Goal: Complete application form

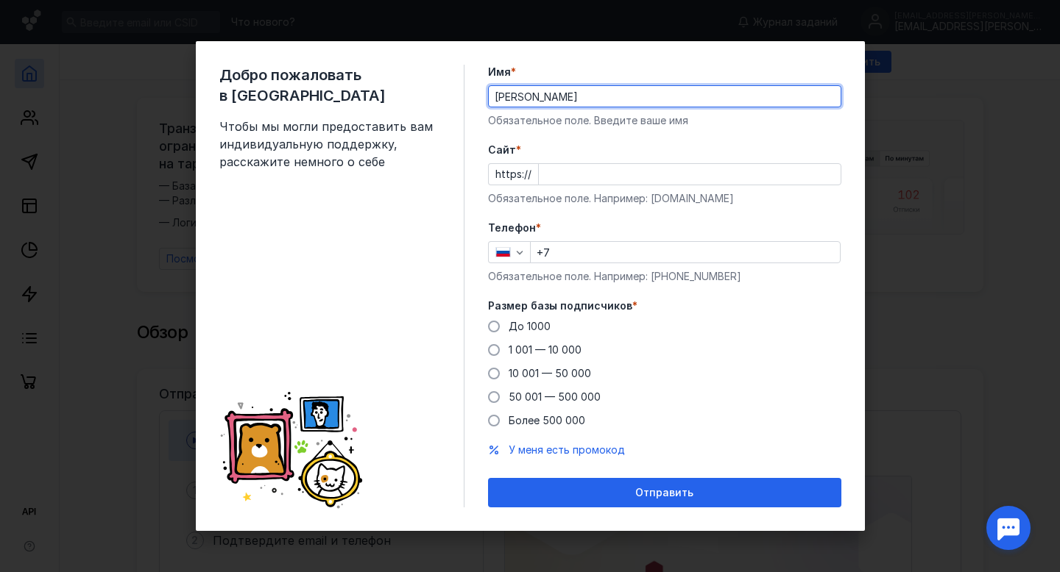
type input "[PERSON_NAME]"
click at [606, 164] on input "Cайт *" at bounding box center [690, 174] width 302 height 21
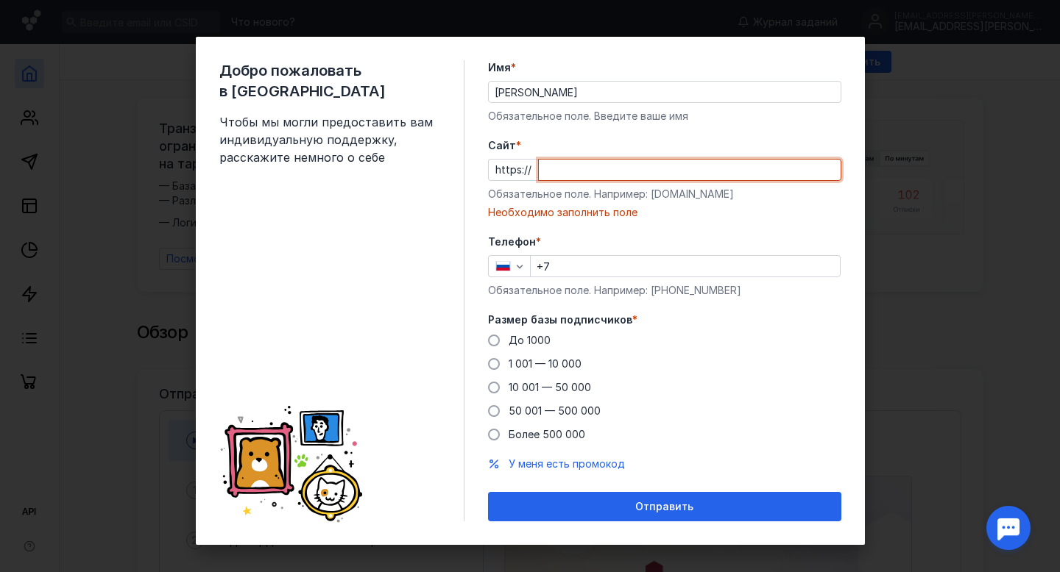
paste input "[DOMAIN_NAME][URL]"
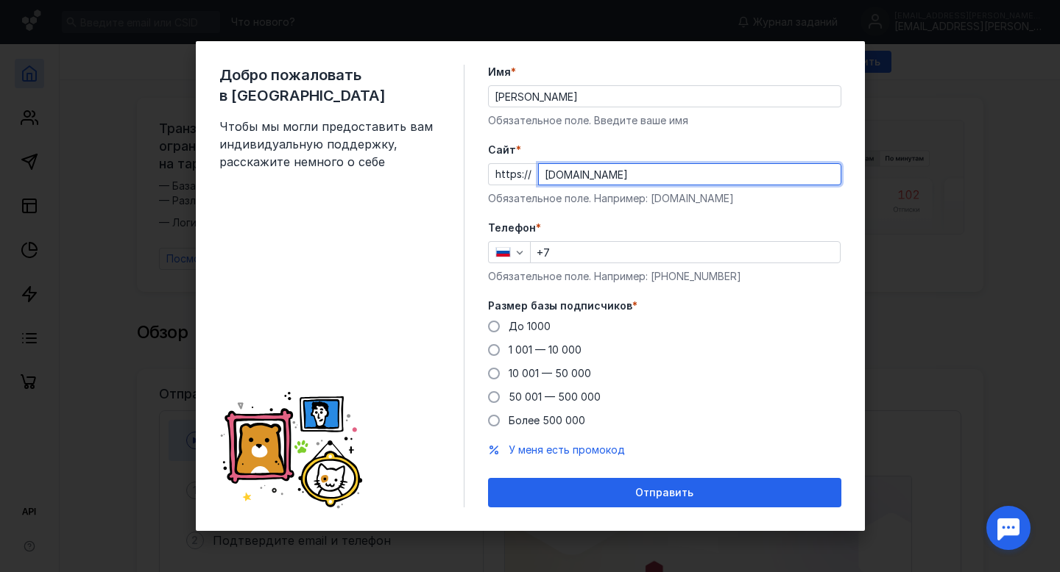
type input "[DOMAIN_NAME]"
click at [611, 249] on input "+7" at bounding box center [685, 252] width 309 height 21
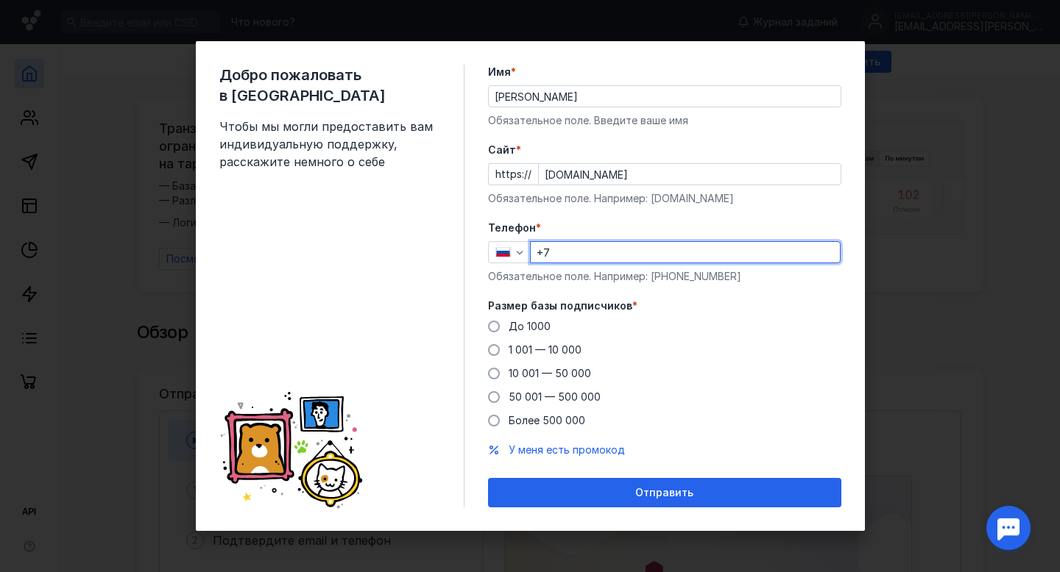
paste input "[PHONE_NUMBER]"
type input "[PHONE_NUMBER]"
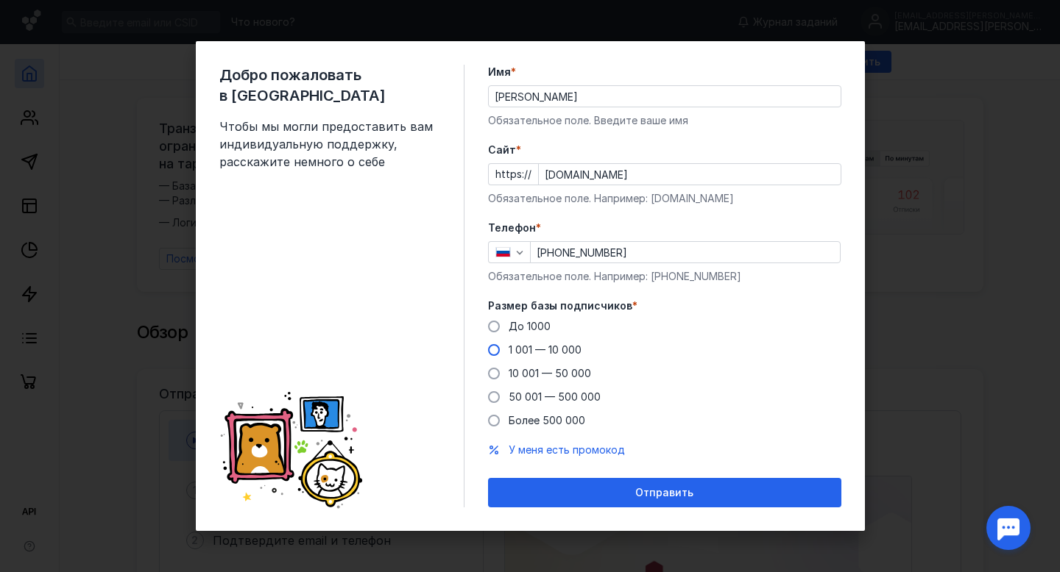
click at [561, 350] on span "1 001 — 10 000" at bounding box center [544, 350] width 73 height 13
click at [0, 0] on input "1 001 — 10 000" at bounding box center [0, 0] width 0 height 0
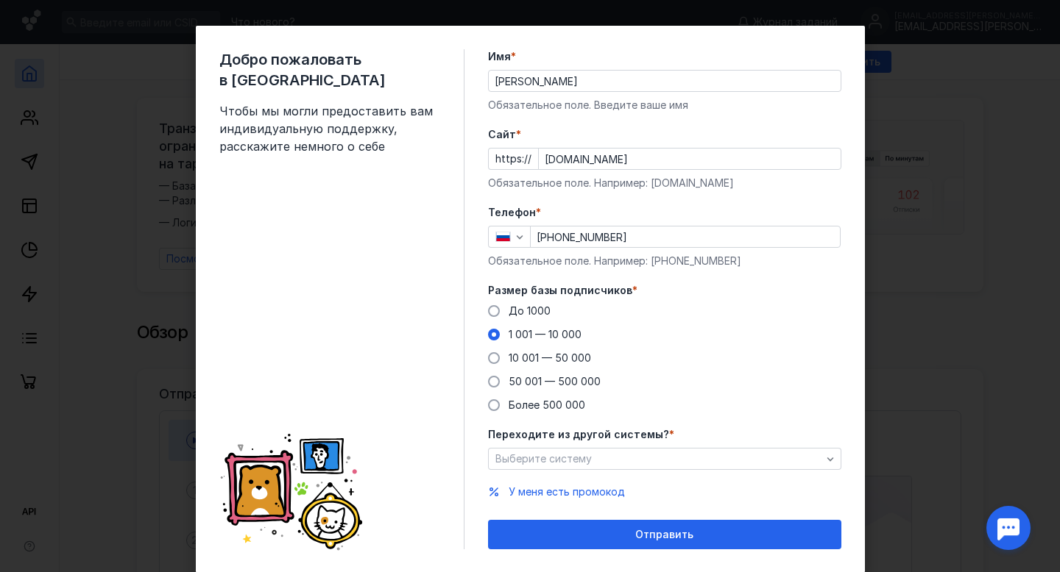
scroll to position [9, 0]
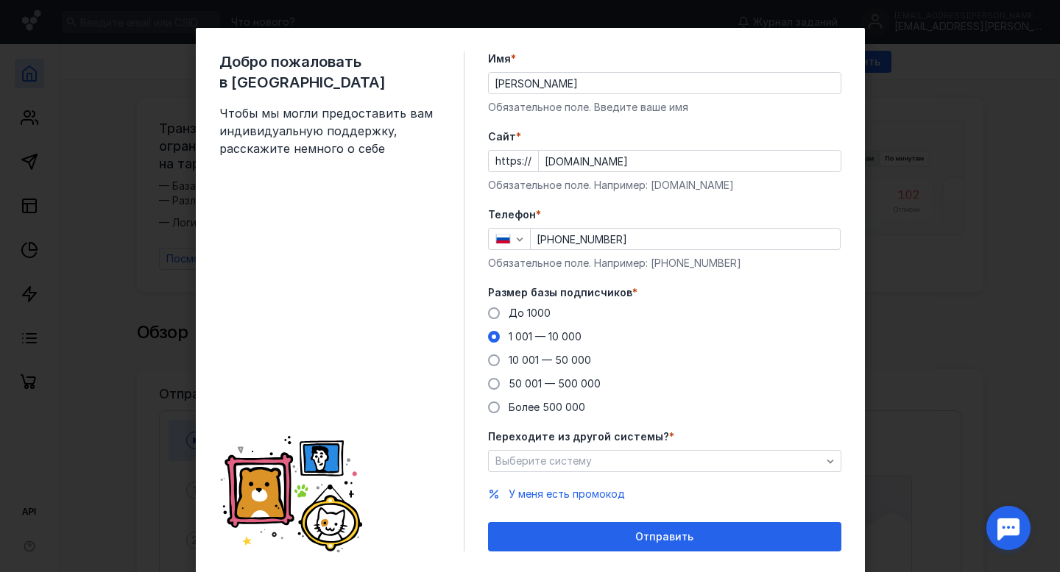
drag, startPoint x: 504, startPoint y: 337, endPoint x: 550, endPoint y: 337, distance: 46.4
click at [550, 337] on label "1 001 — 10 000" at bounding box center [534, 337] width 93 height 15
click at [0, 0] on input "1 001 — 10 000" at bounding box center [0, 0] width 0 height 0
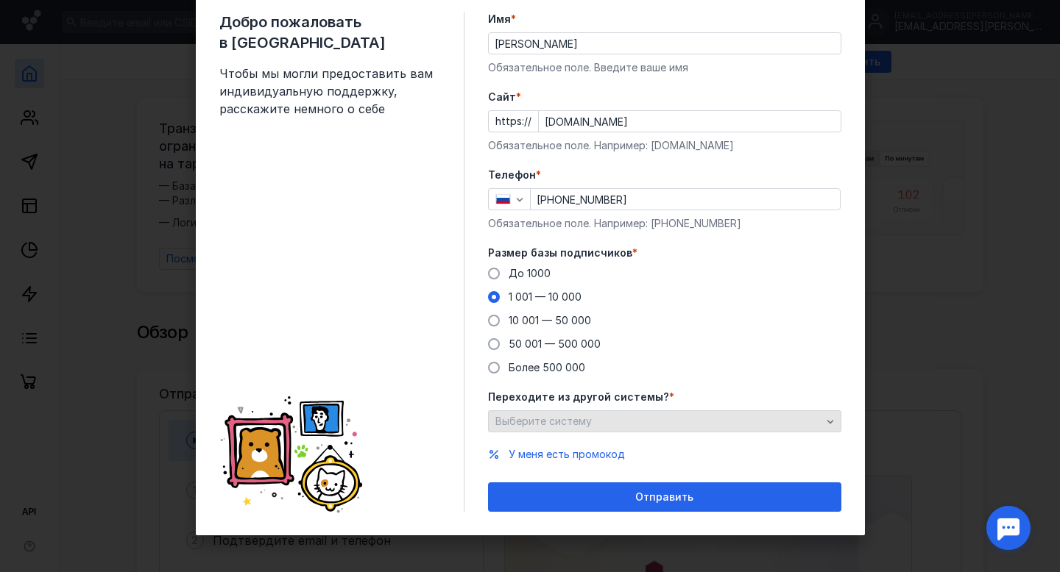
click at [582, 416] on span "Выберите систему" at bounding box center [543, 421] width 96 height 13
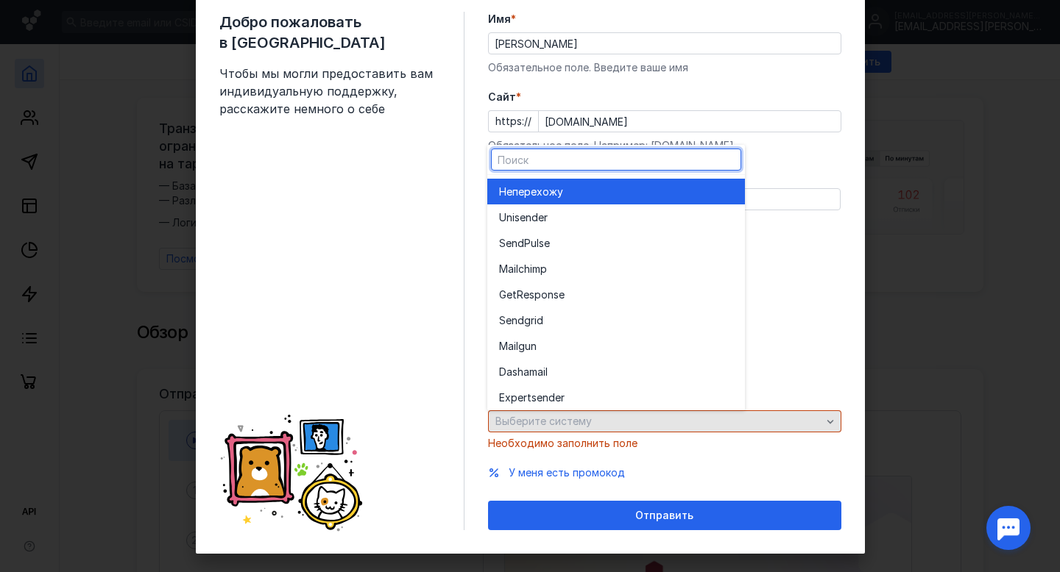
click at [583, 416] on span "Выберите систему" at bounding box center [543, 421] width 96 height 13
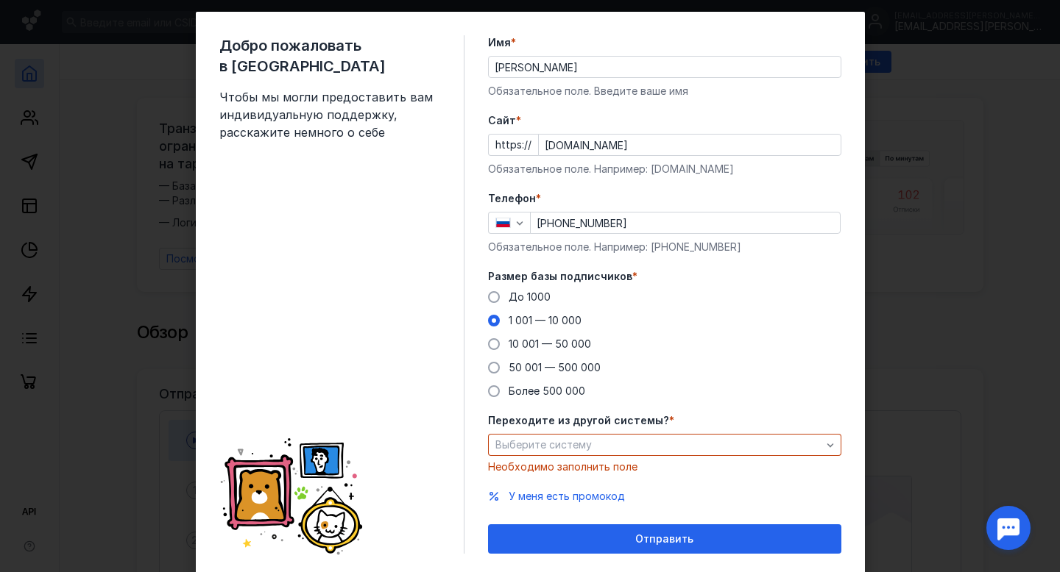
scroll to position [23, 0]
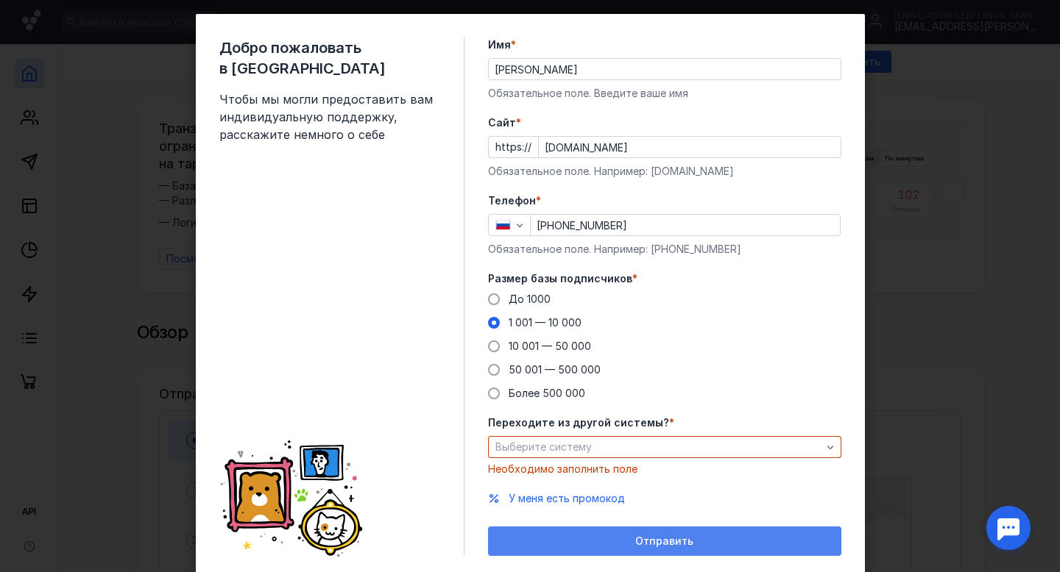
click at [687, 541] on span "Отправить" at bounding box center [664, 542] width 58 height 13
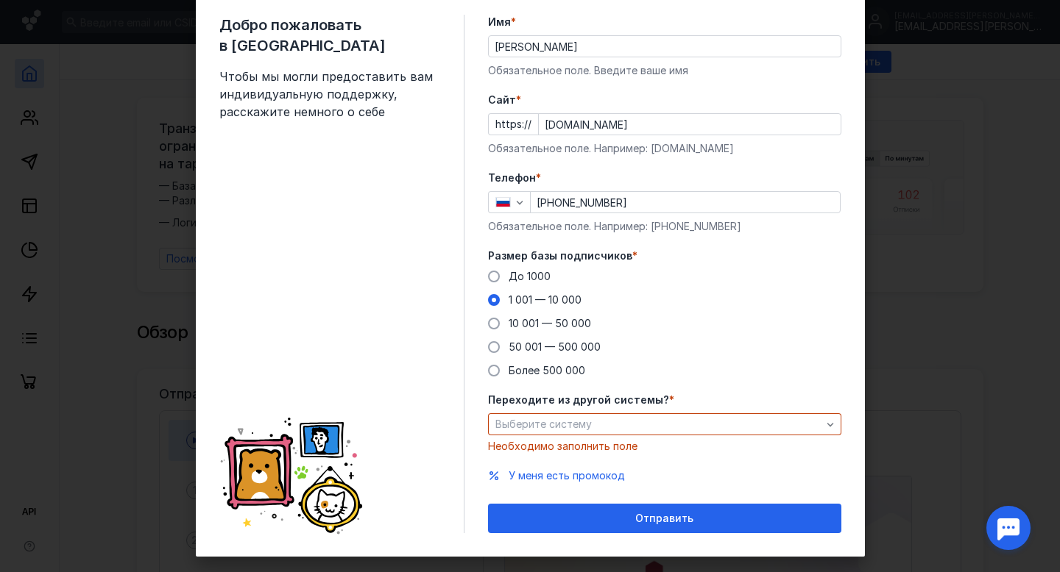
scroll to position [47, 0]
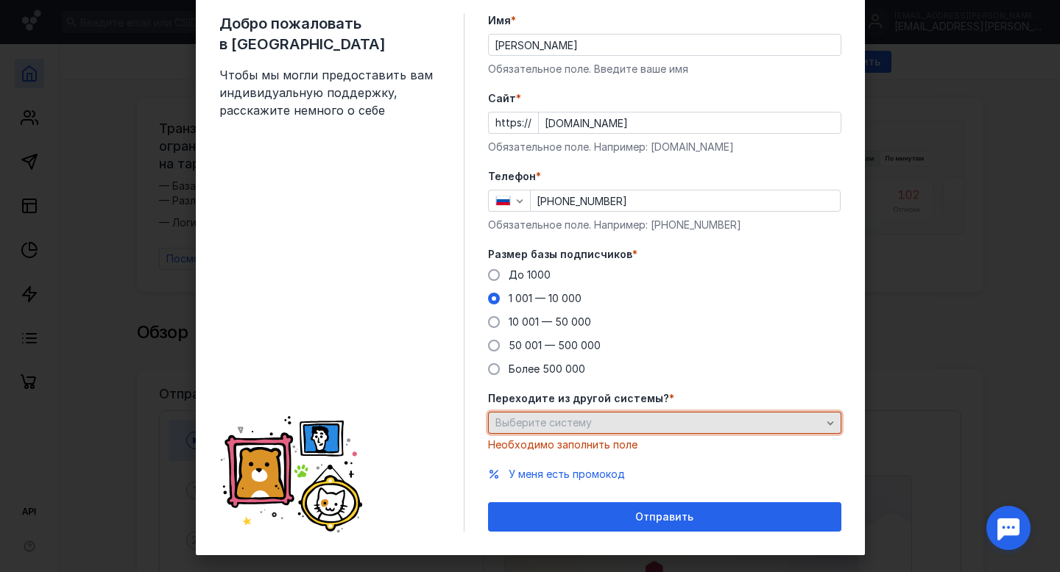
click at [695, 417] on div "Выберите систему" at bounding box center [658, 423] width 333 height 13
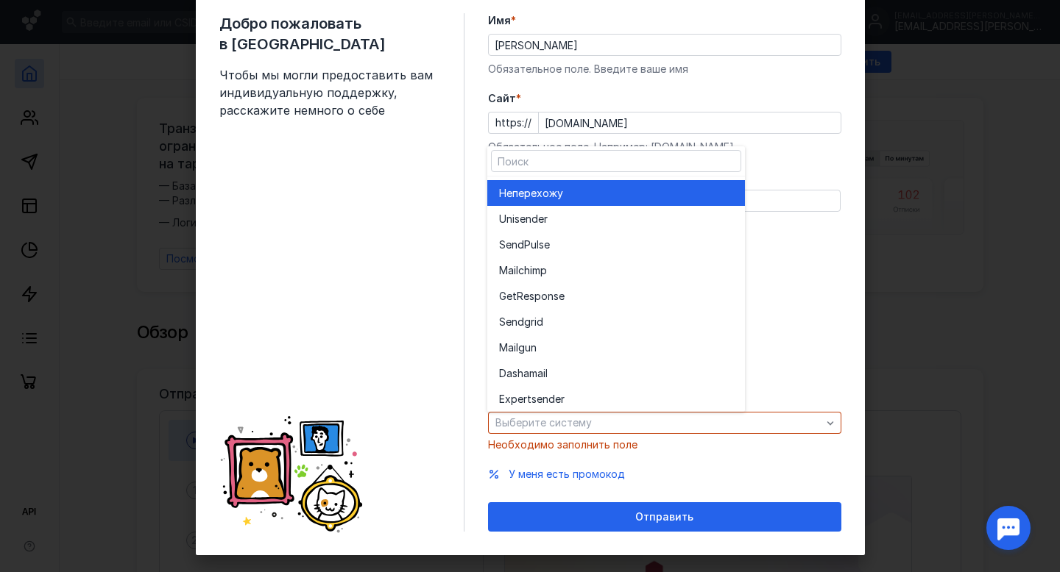
click at [648, 188] on div "Не перехожу" at bounding box center [616, 193] width 234 height 15
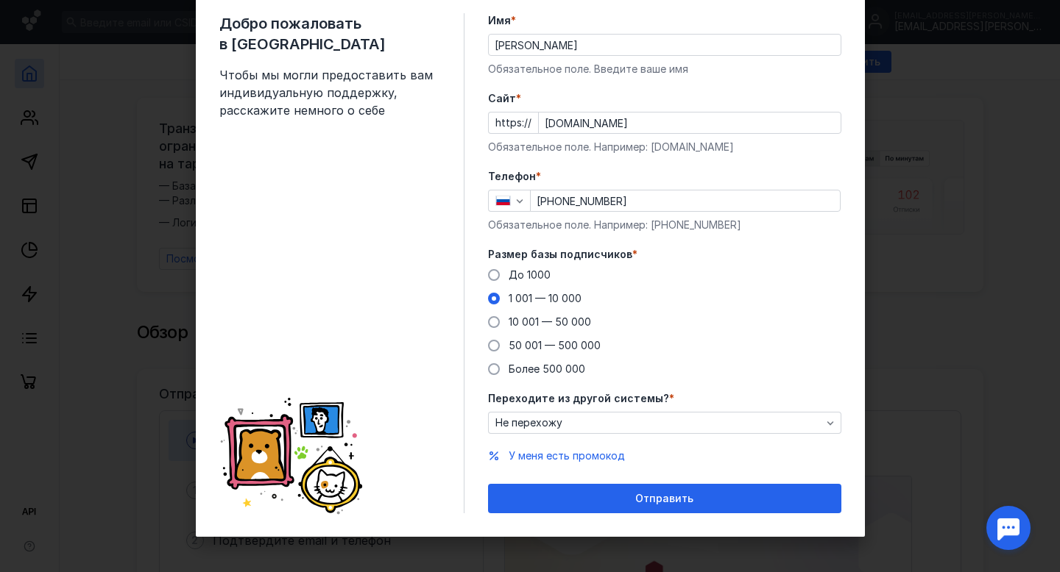
click at [648, 498] on span "Отправить" at bounding box center [664, 499] width 58 height 13
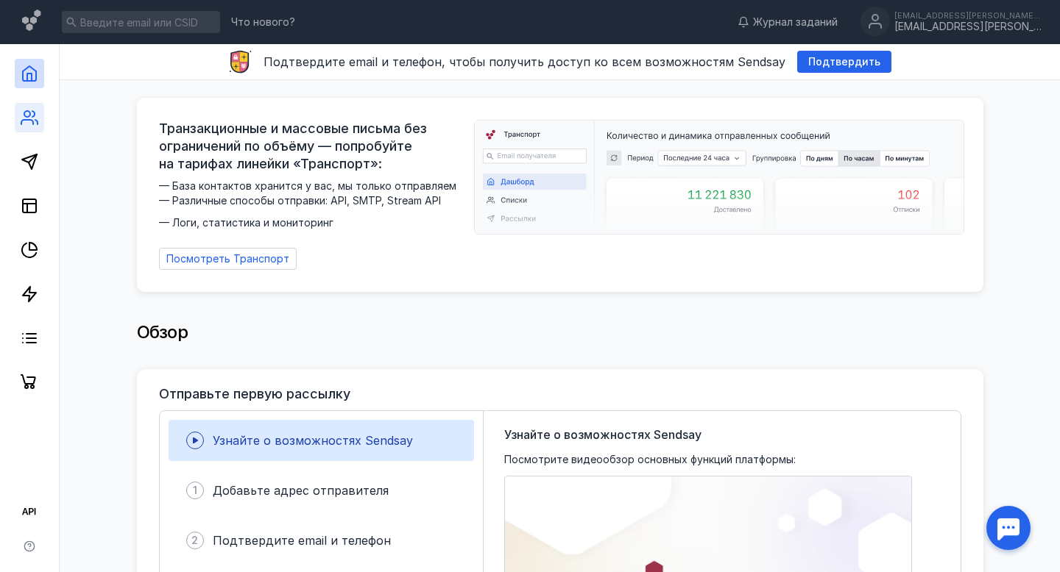
click at [21, 121] on link at bounding box center [29, 117] width 29 height 29
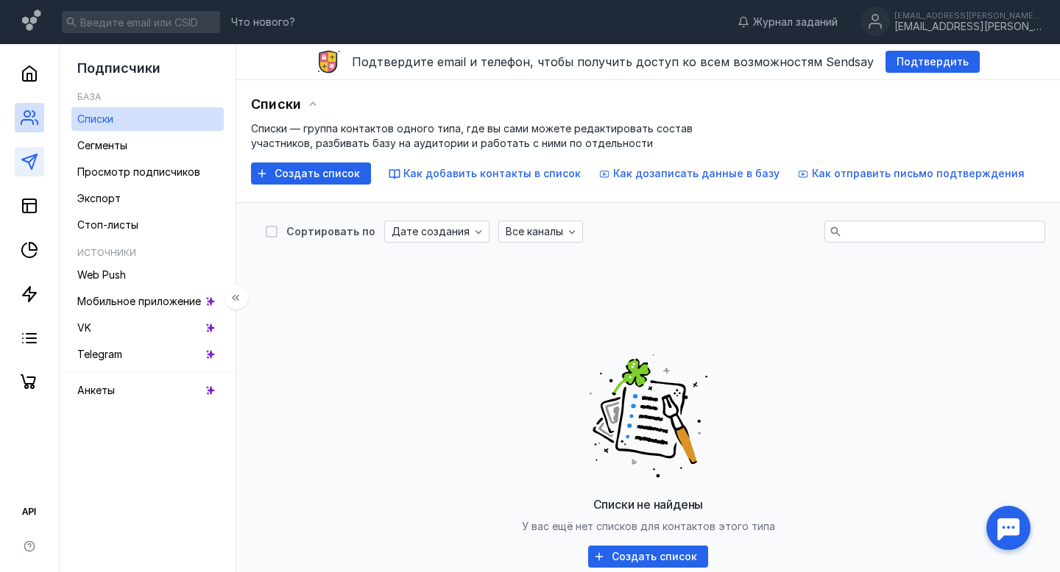
click at [40, 173] on link at bounding box center [29, 161] width 29 height 29
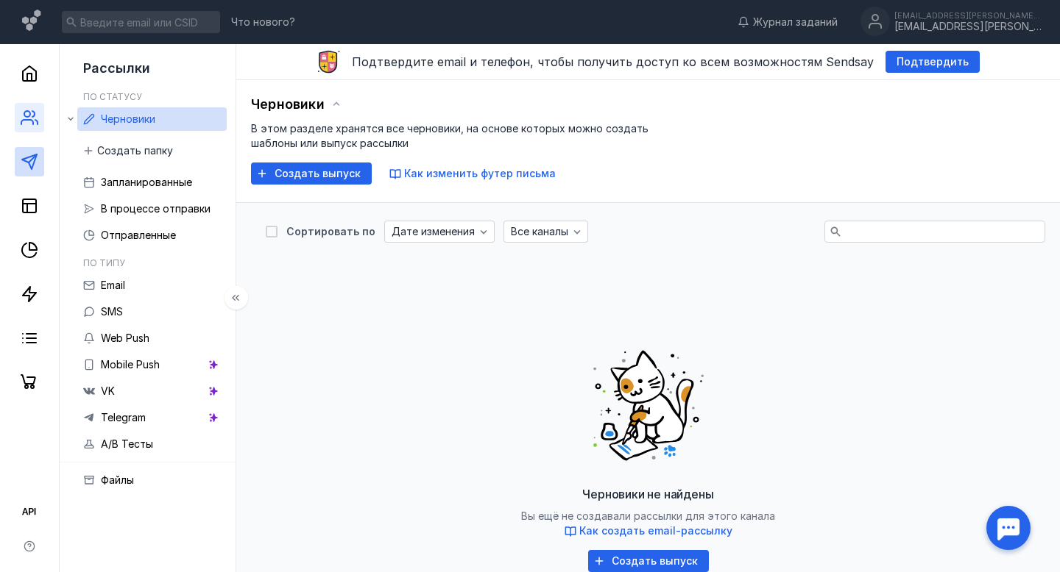
click at [33, 102] on div at bounding box center [29, 220] width 59 height 353
click at [37, 109] on icon at bounding box center [30, 118] width 18 height 18
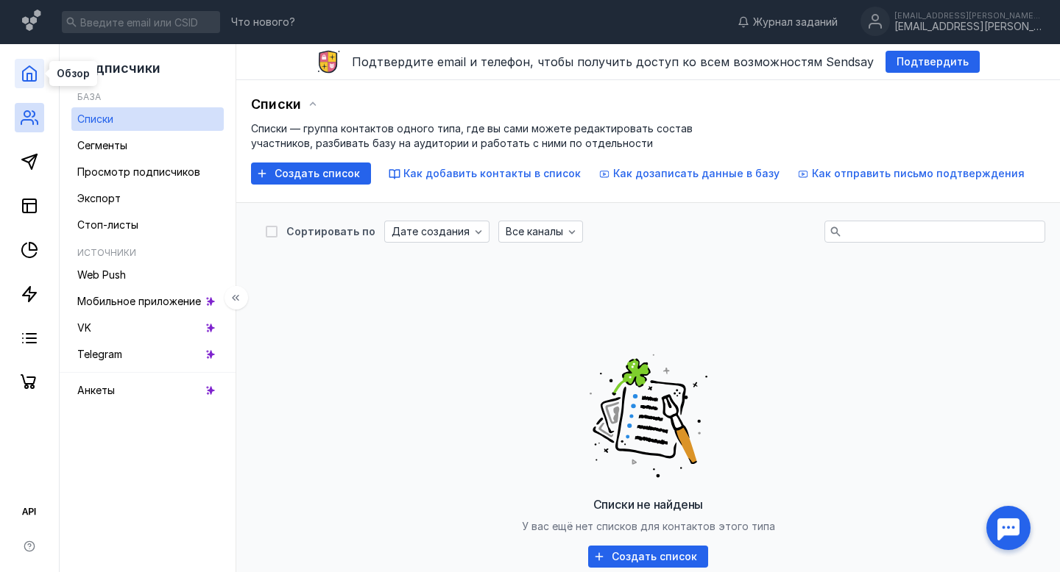
click at [36, 74] on icon at bounding box center [29, 73] width 13 height 15
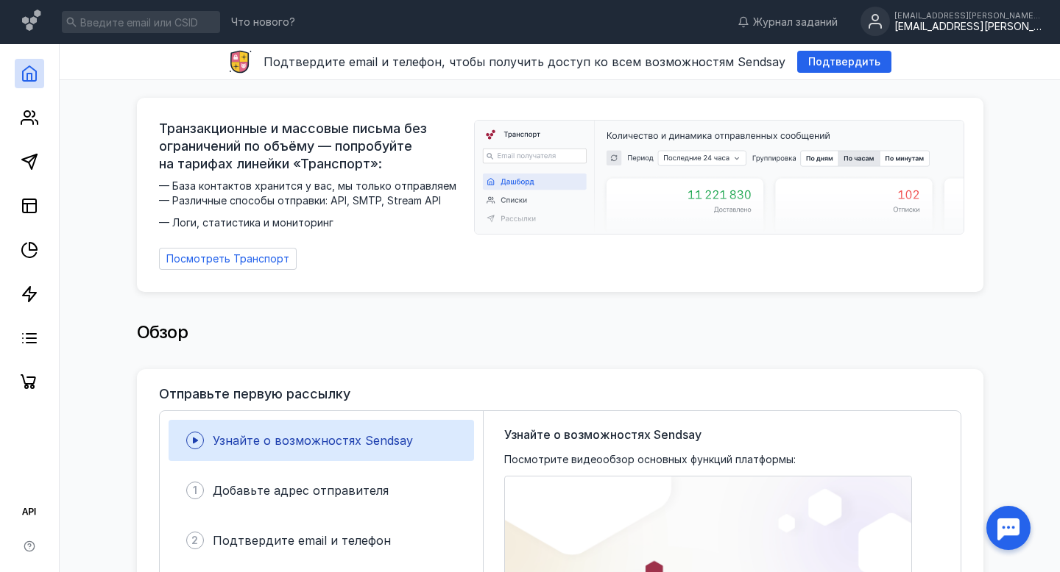
click at [951, 17] on div "[EMAIL_ADDRESS][PERSON_NAME][DOMAIN_NAME]" at bounding box center [967, 15] width 147 height 9
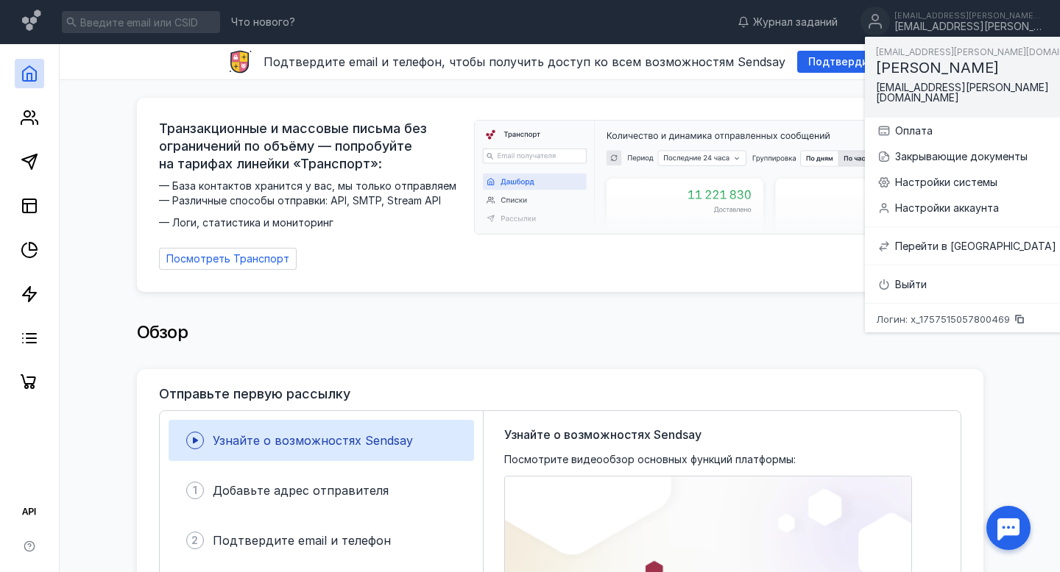
click at [890, 85] on span "[EMAIL_ADDRESS][PERSON_NAME][DOMAIN_NAME]" at bounding box center [962, 92] width 173 height 23
copy div "[EMAIL_ADDRESS][PERSON_NAME][DOMAIN_NAME]"
click at [918, 85] on span "[EMAIL_ADDRESS][PERSON_NAME][DOMAIN_NAME]" at bounding box center [962, 92] width 173 height 23
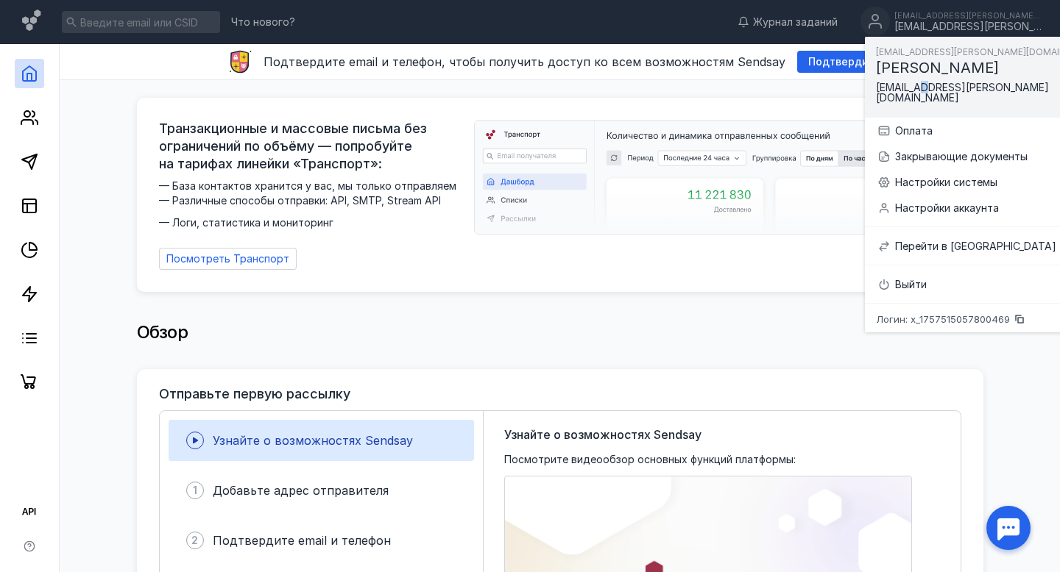
click at [918, 85] on span "[EMAIL_ADDRESS][PERSON_NAME][DOMAIN_NAME]" at bounding box center [962, 92] width 173 height 23
click at [740, 299] on div "Обзор" at bounding box center [559, 334] width 971 height 70
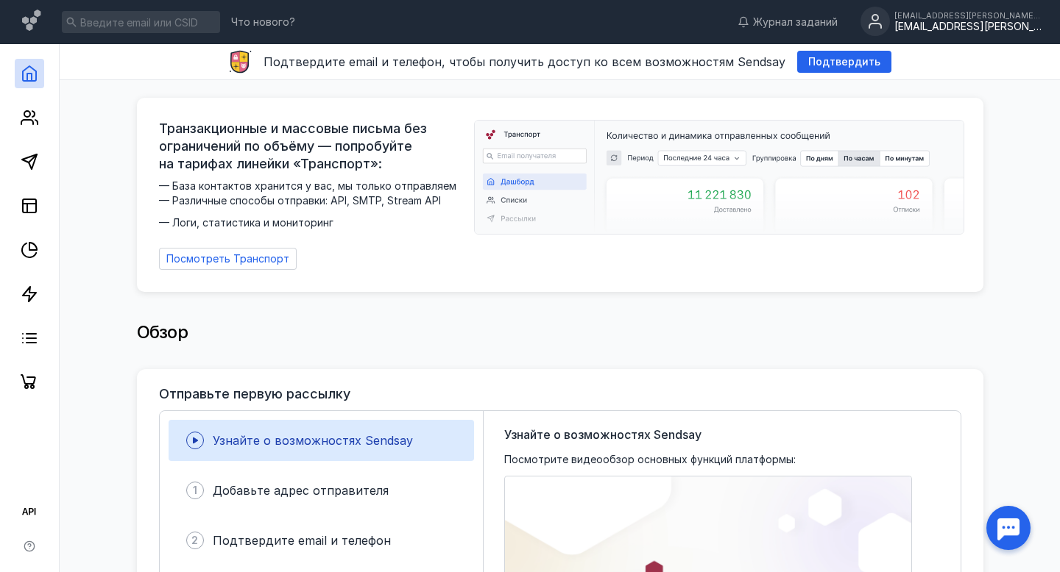
click at [963, 24] on div "[EMAIL_ADDRESS][PERSON_NAME][DOMAIN_NAME]" at bounding box center [967, 27] width 147 height 13
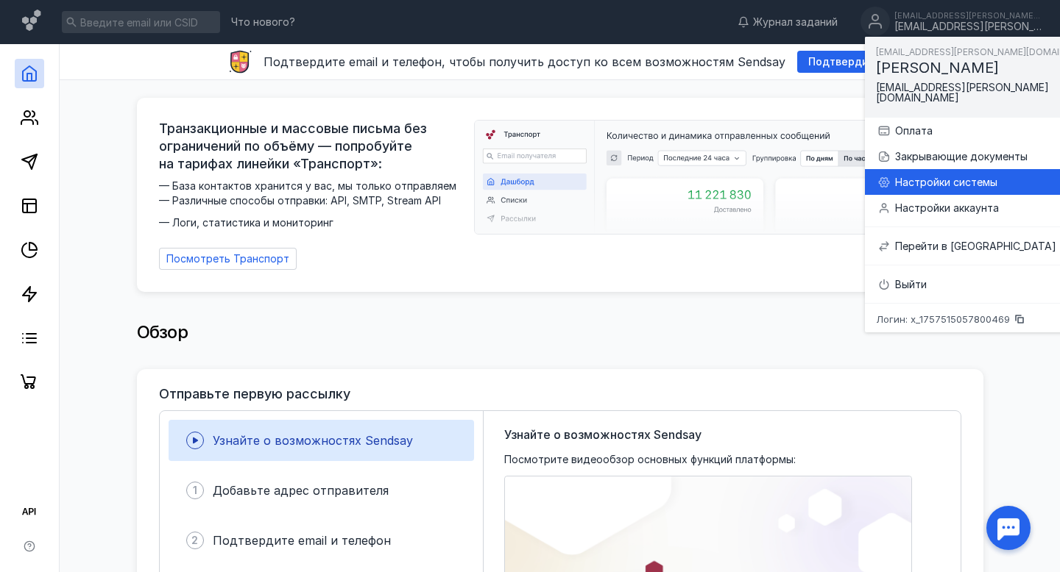
click at [940, 175] on div "Настройки системы" at bounding box center [1003, 182] width 216 height 15
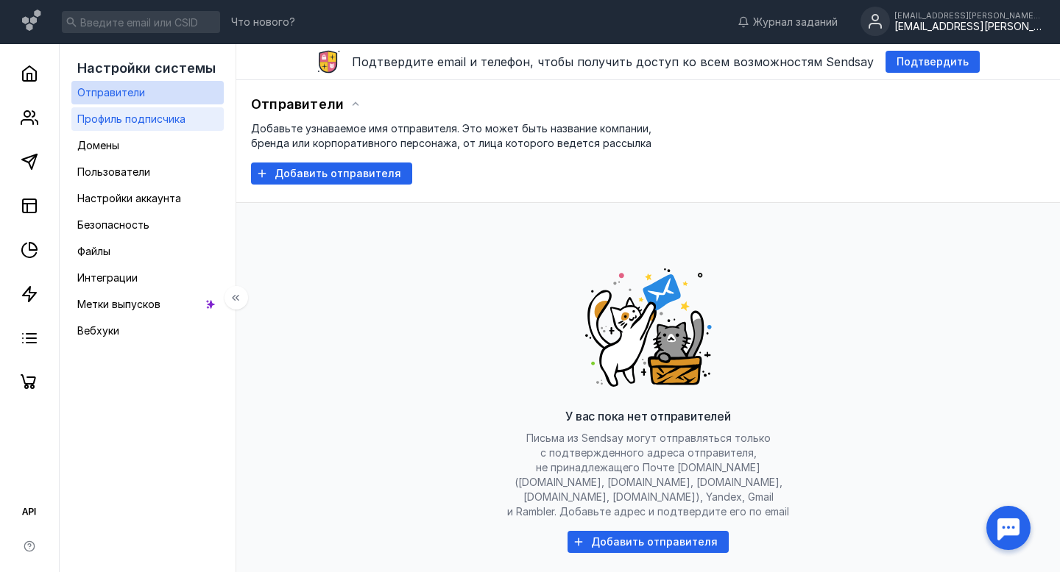
click at [182, 114] on span "Профиль подписчика" at bounding box center [131, 119] width 108 height 13
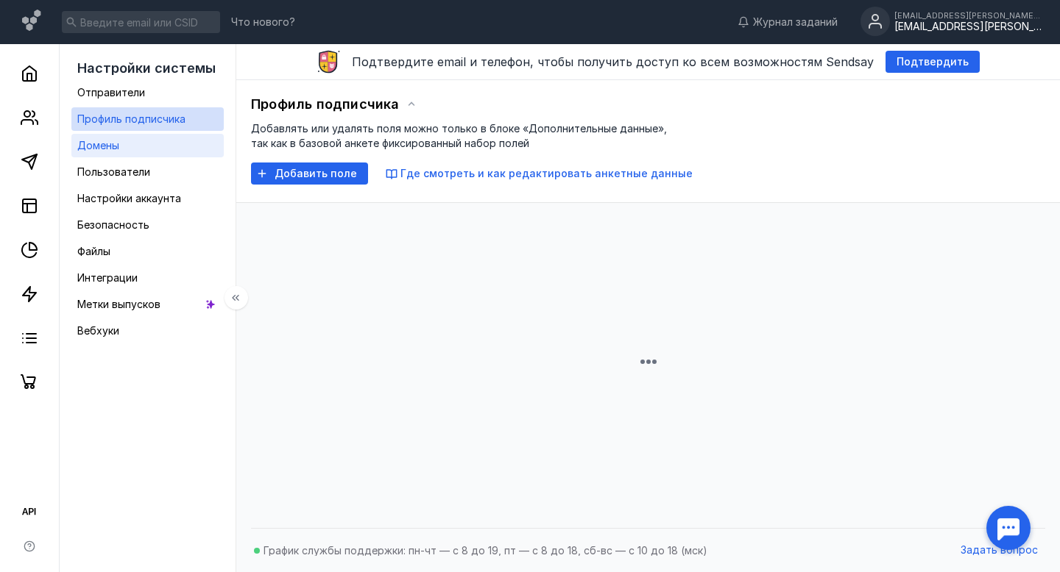
click at [165, 144] on link "Домены" at bounding box center [147, 146] width 152 height 24
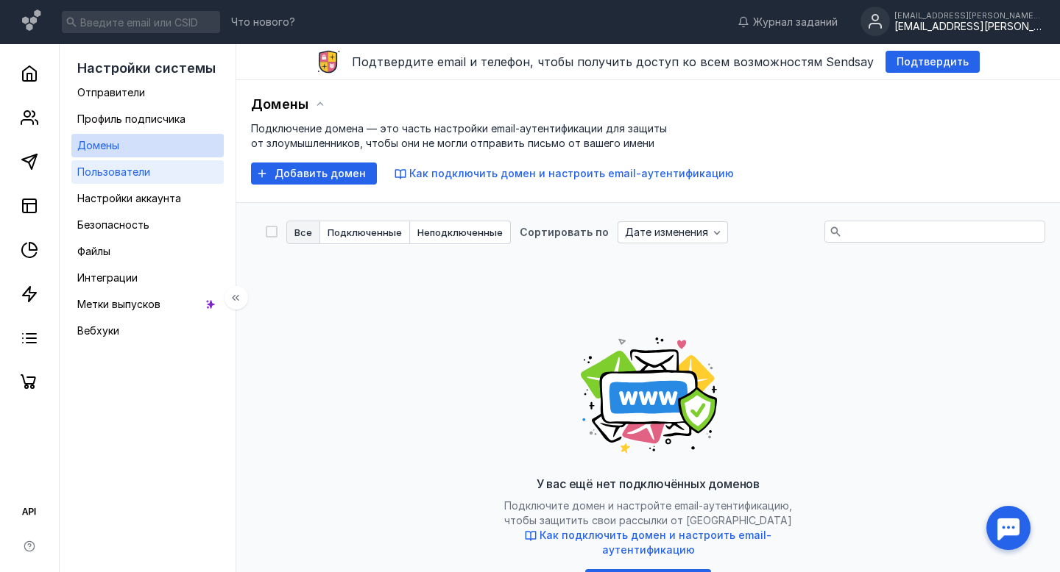
click at [156, 172] on link "Пользователи" at bounding box center [147, 172] width 152 height 24
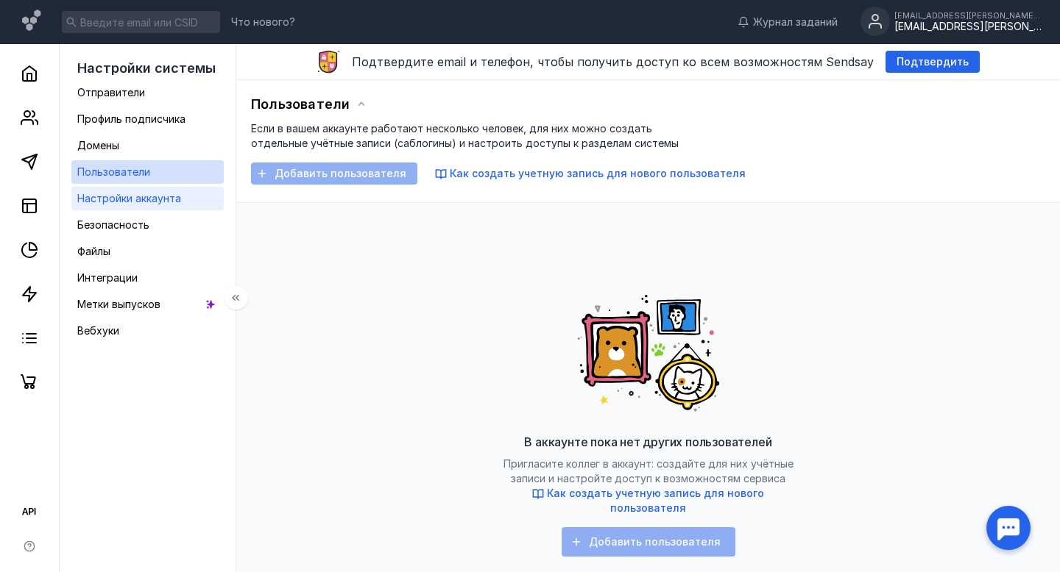
click at [159, 194] on span "Настройки аккаунта" at bounding box center [129, 198] width 104 height 13
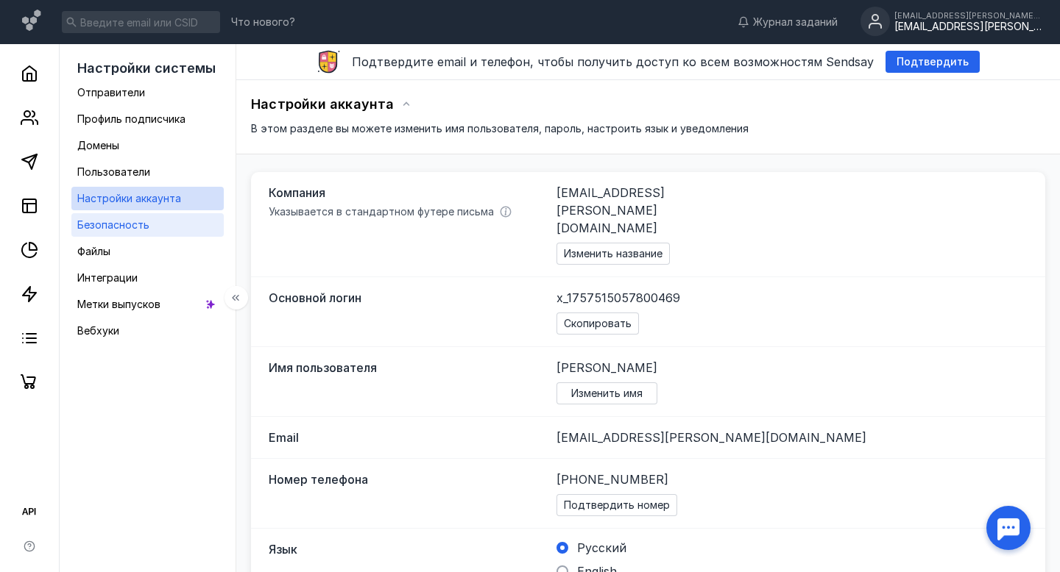
click at [155, 228] on link "Безопасность" at bounding box center [147, 225] width 152 height 24
